Goal: Task Accomplishment & Management: Manage account settings

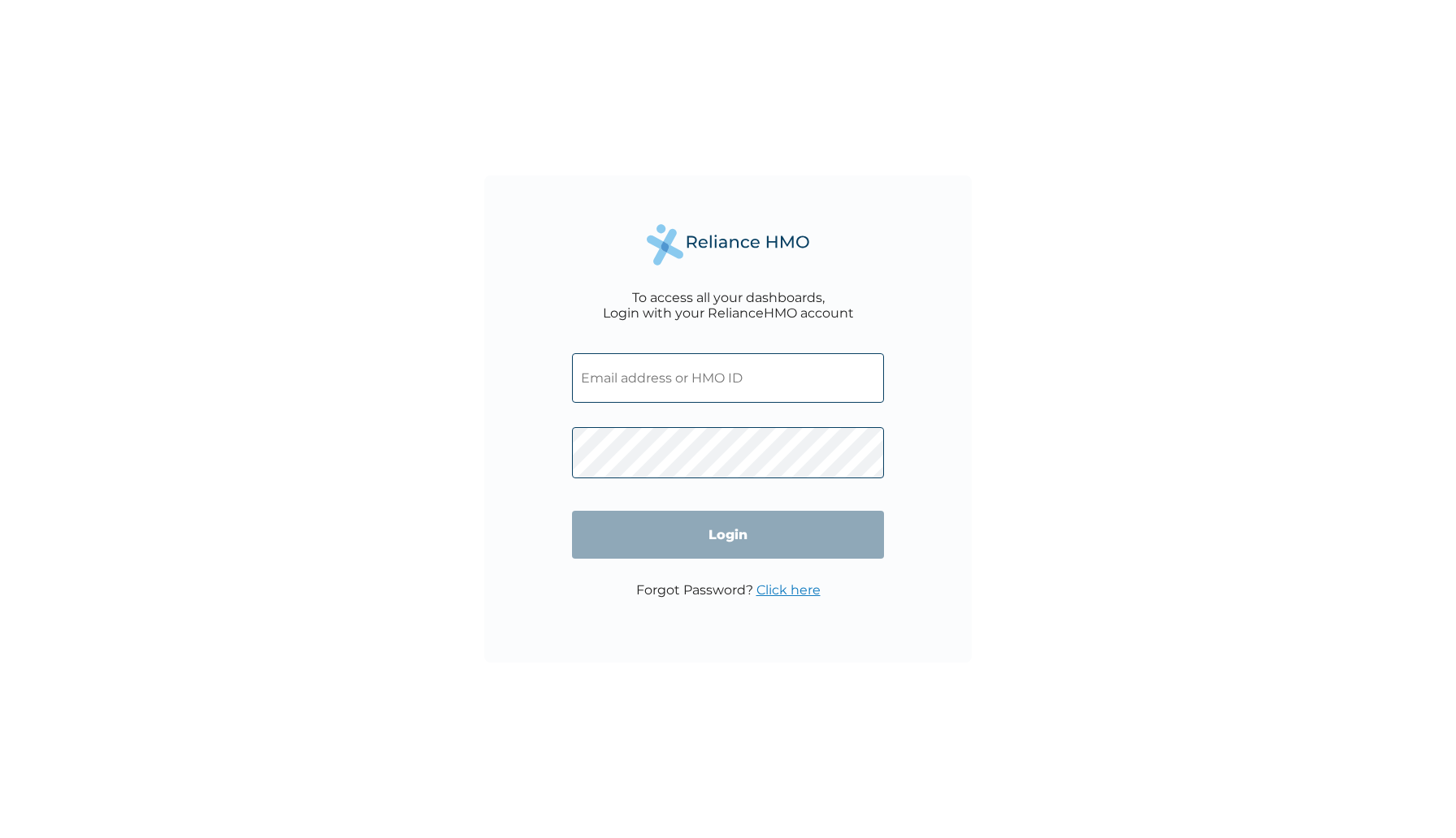
type input "[EMAIL_ADDRESS][DOMAIN_NAME]"
type input "dejibus@gmail.com"
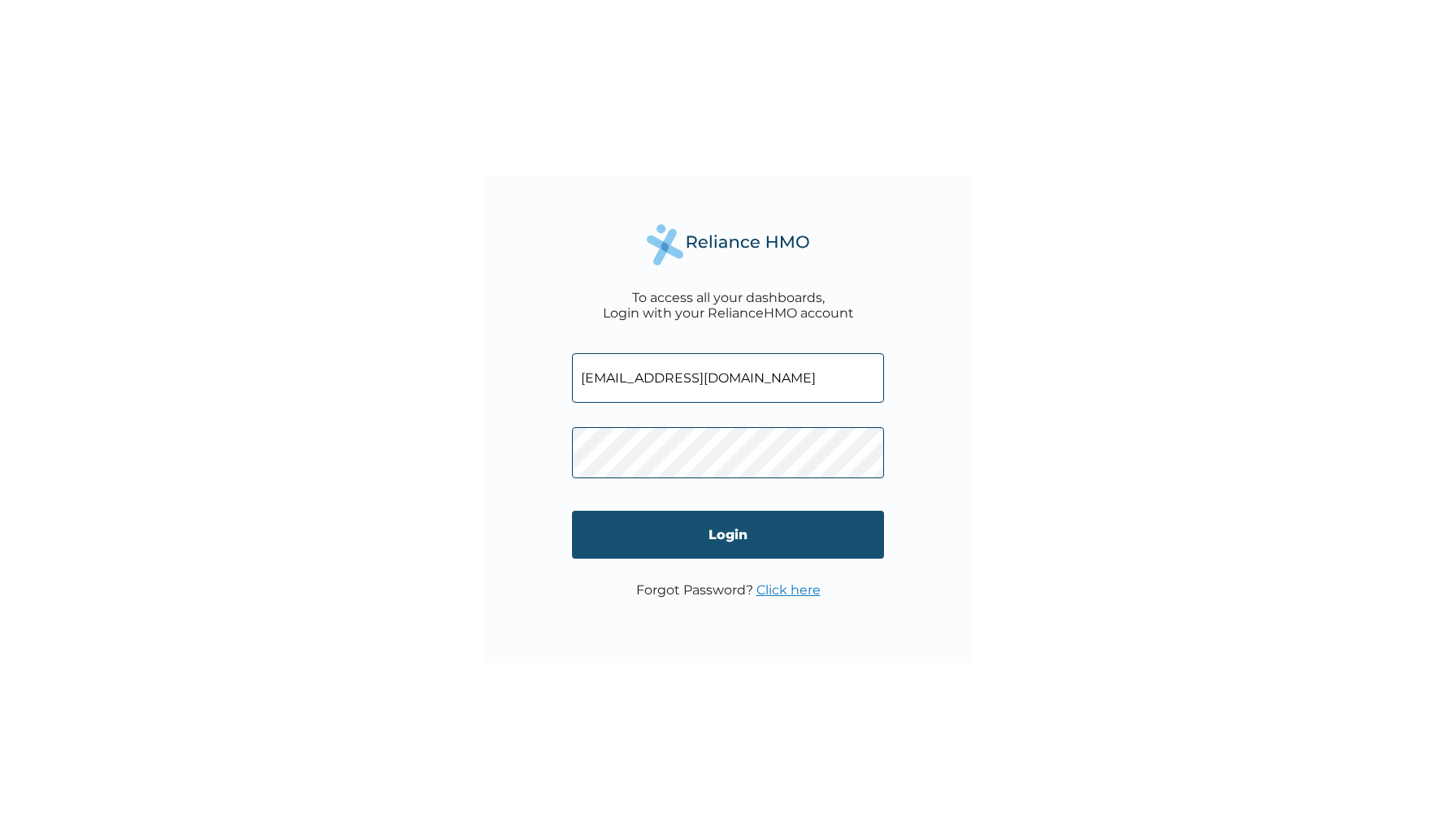
click at [722, 537] on input "Login" at bounding box center [728, 534] width 312 height 48
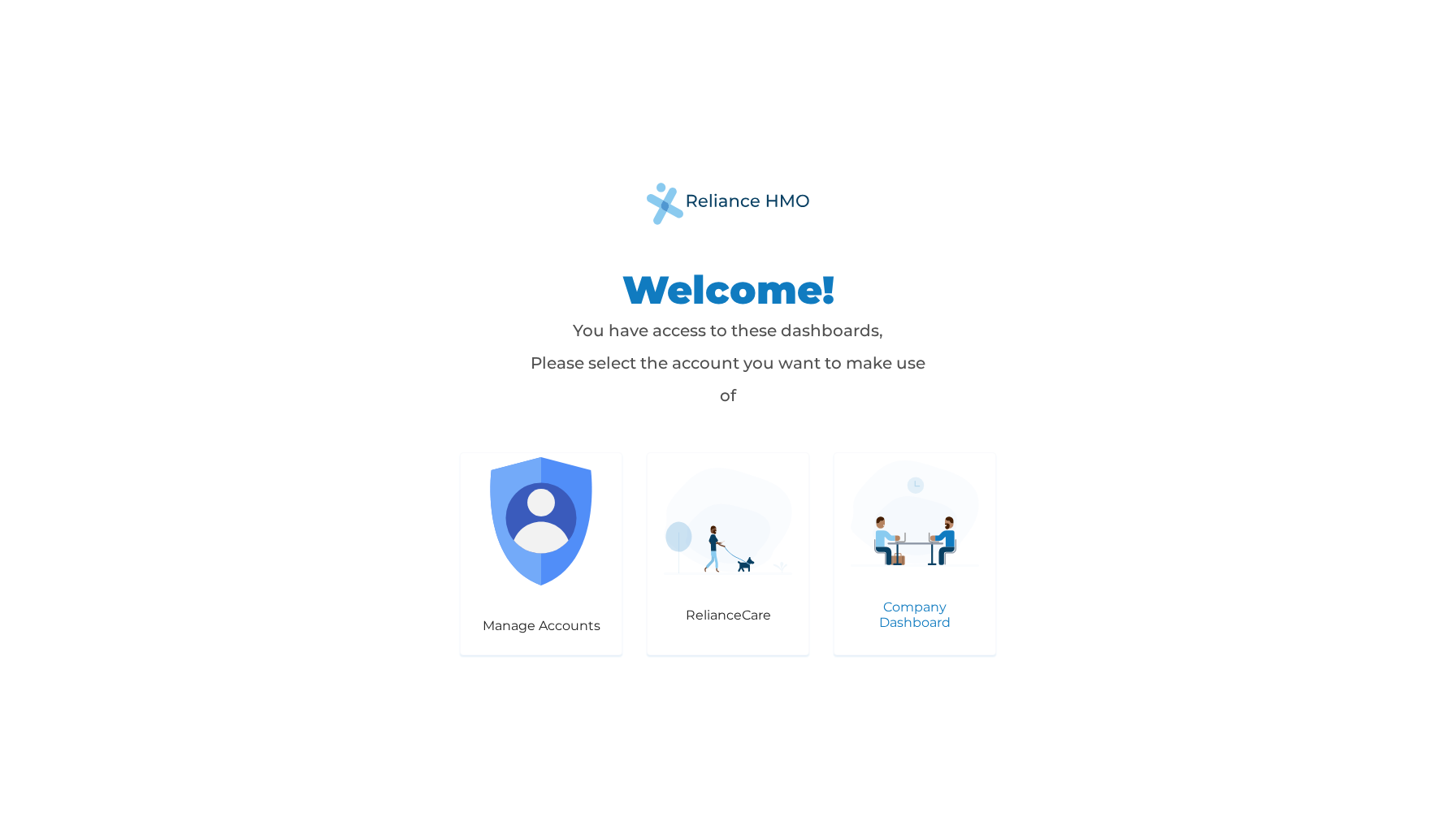
click at [926, 608] on p "Company Dashboard" at bounding box center [915, 615] width 129 height 31
